Goal: Task Accomplishment & Management: Manage account settings

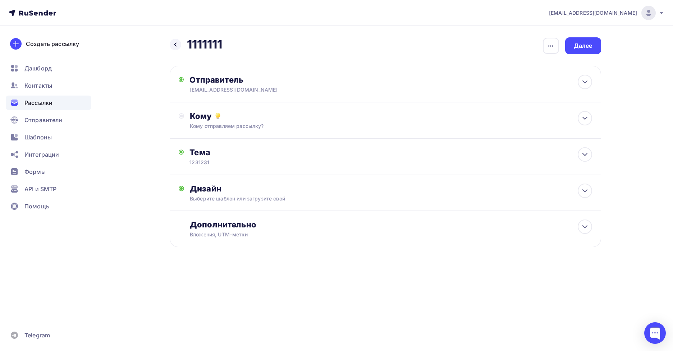
click at [47, 110] on ul "Дашборд Контакты Рассылки Отправители Шаблоны Интеграции Формы API и SMTP Помощь" at bounding box center [49, 139] width 86 height 156
click at [47, 105] on span "Рассылки" at bounding box center [38, 103] width 28 height 9
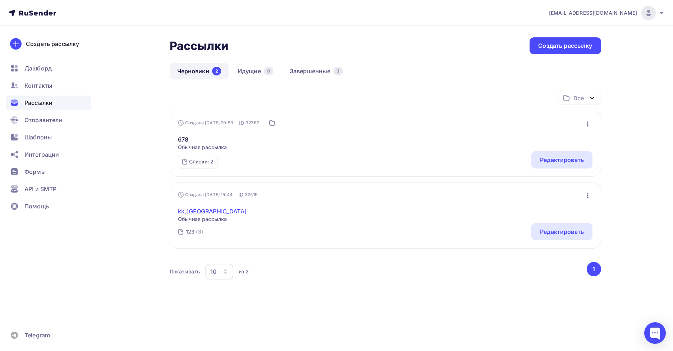
click at [193, 211] on link "kk,[GEOGRAPHIC_DATA]" at bounding box center [212, 211] width 69 height 9
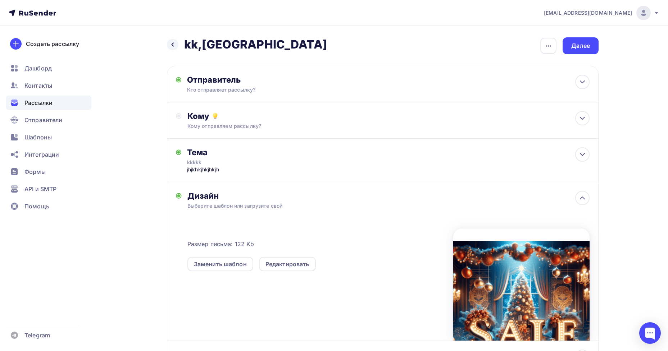
click at [56, 102] on div "Рассылки" at bounding box center [49, 103] width 86 height 14
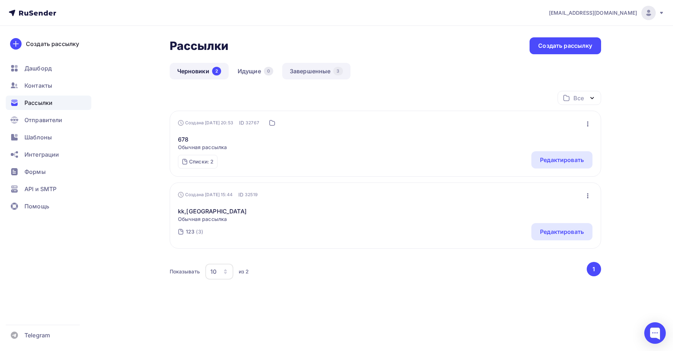
click at [299, 65] on link "Завершенные 3" at bounding box center [316, 71] width 68 height 17
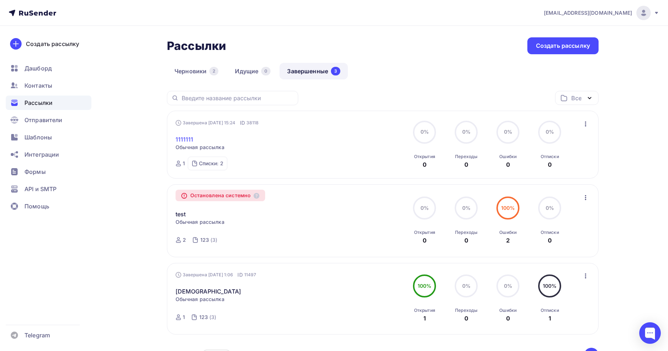
click at [184, 142] on link "1111111" at bounding box center [184, 139] width 18 height 9
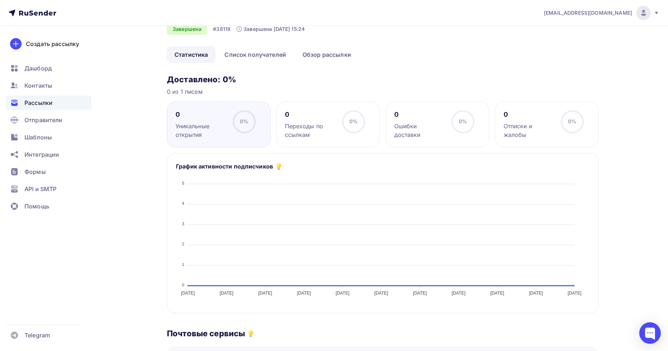
scroll to position [43, 0]
